Goal: Information Seeking & Learning: Learn about a topic

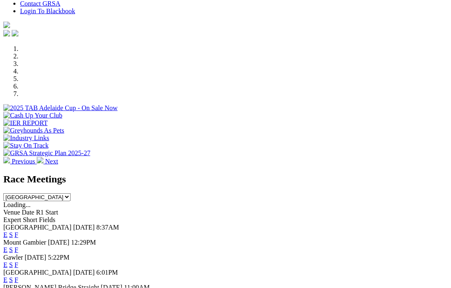
scroll to position [219, 0]
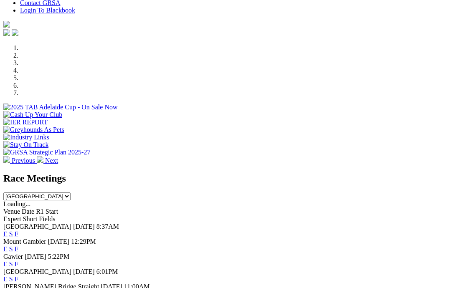
click at [18, 230] on link "F" at bounding box center [17, 233] width 4 height 7
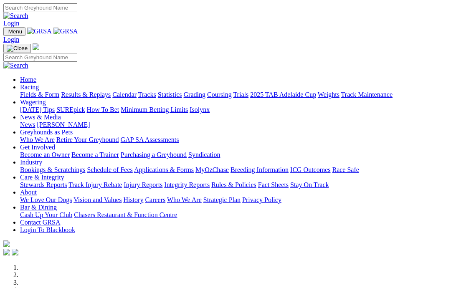
scroll to position [253, 0]
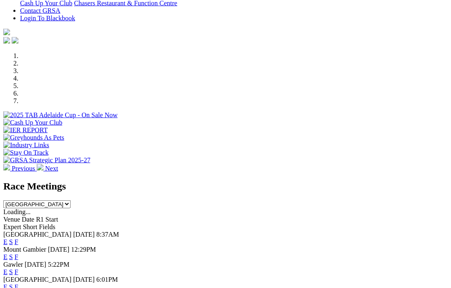
scroll to position [212, 0]
click at [18, 238] on link "F" at bounding box center [17, 241] width 4 height 7
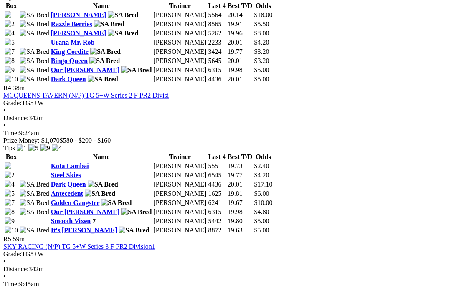
scroll to position [797, 0]
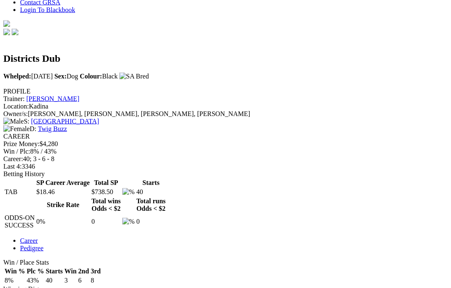
scroll to position [228, 0]
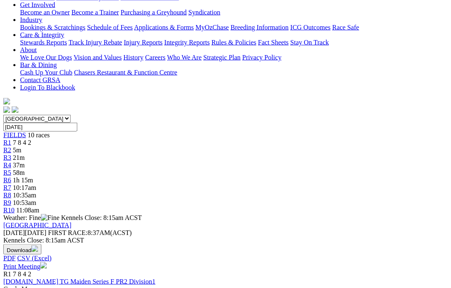
scroll to position [158, 0]
click at [63, 277] on link "[DOMAIN_NAME] TG Maiden Series F PR2 Division1" at bounding box center [79, 280] width 152 height 7
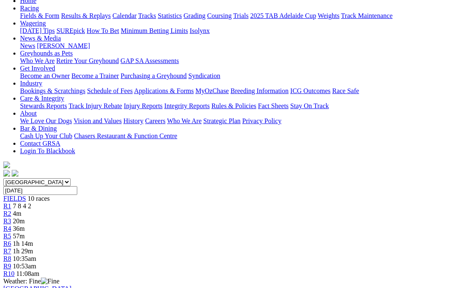
scroll to position [93, 0]
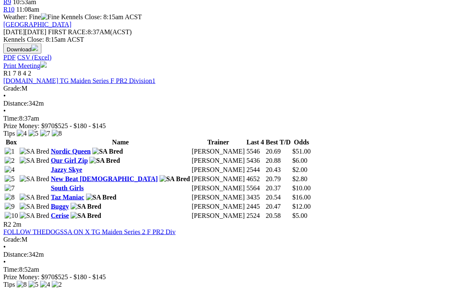
scroll to position [350, 0]
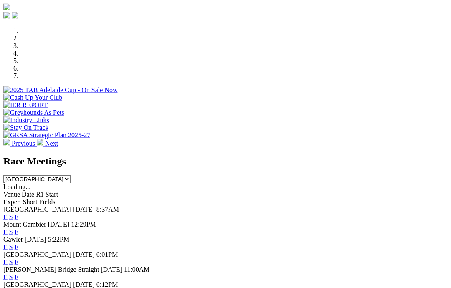
scroll to position [234, 0]
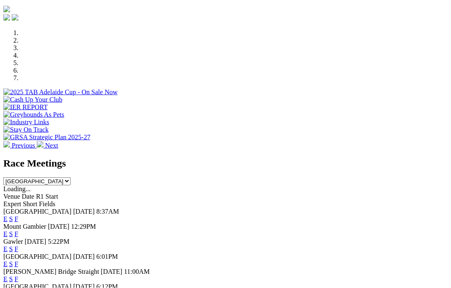
click at [295, 208] on div "Angle Park Today 8:37AM E S F" at bounding box center [225, 215] width 444 height 15
click at [18, 215] on link "F" at bounding box center [17, 218] width 4 height 7
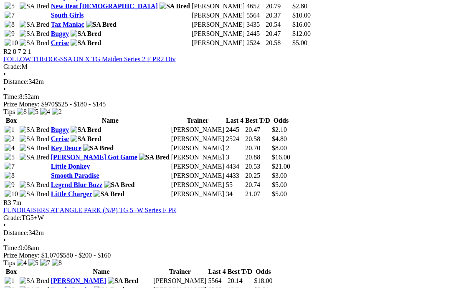
scroll to position [528, 0]
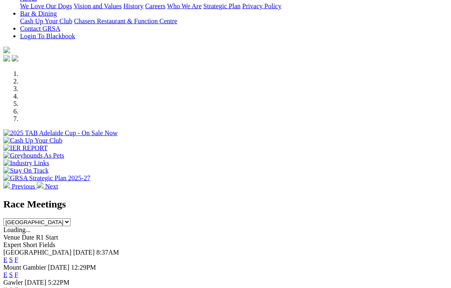
scroll to position [194, 0]
click at [18, 256] on link "F" at bounding box center [17, 259] width 4 height 7
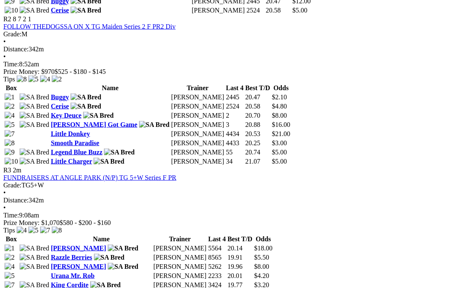
scroll to position [572, 4]
